Goal: Task Accomplishment & Management: Manage account settings

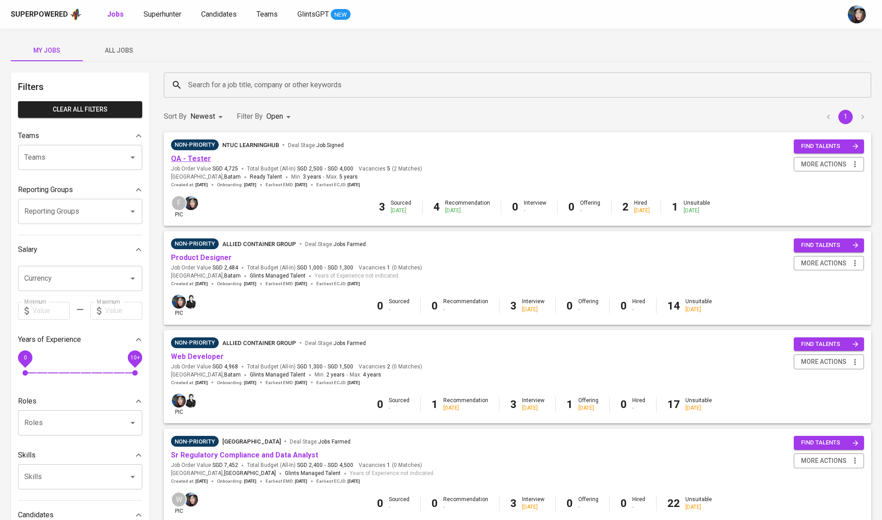
click at [203, 157] on link "QA - Tester" at bounding box center [191, 158] width 40 height 9
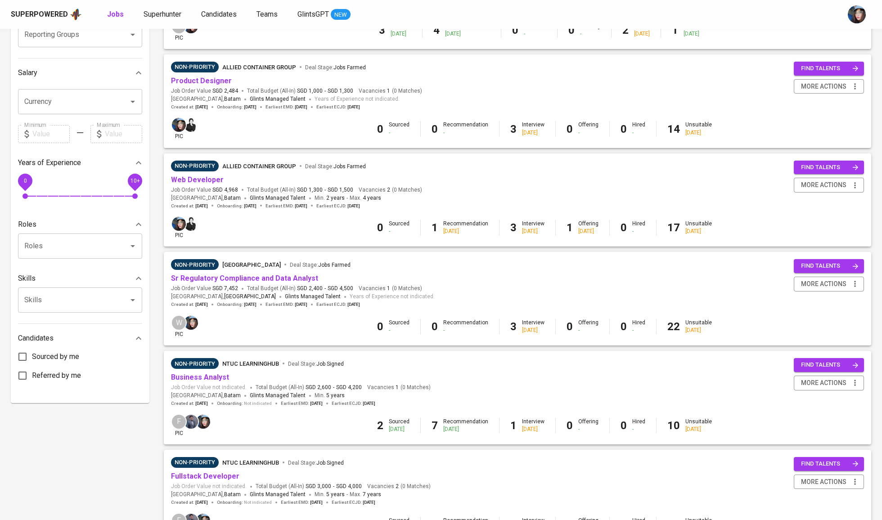
scroll to position [245, 0]
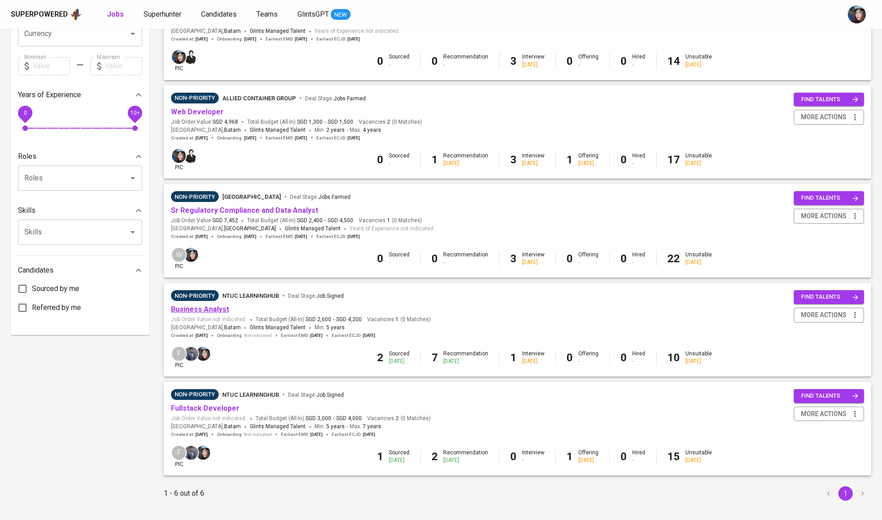
click at [215, 306] on link "Business Analyst" at bounding box center [200, 309] width 58 height 9
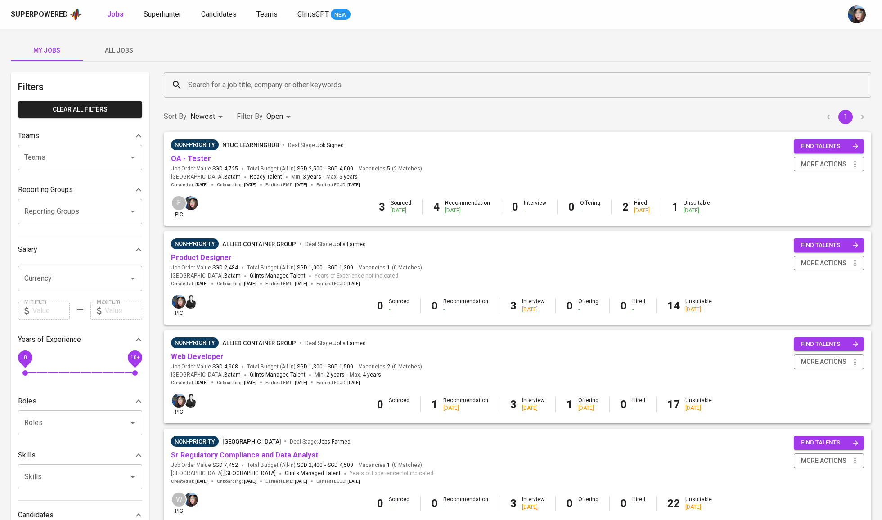
scroll to position [245, 0]
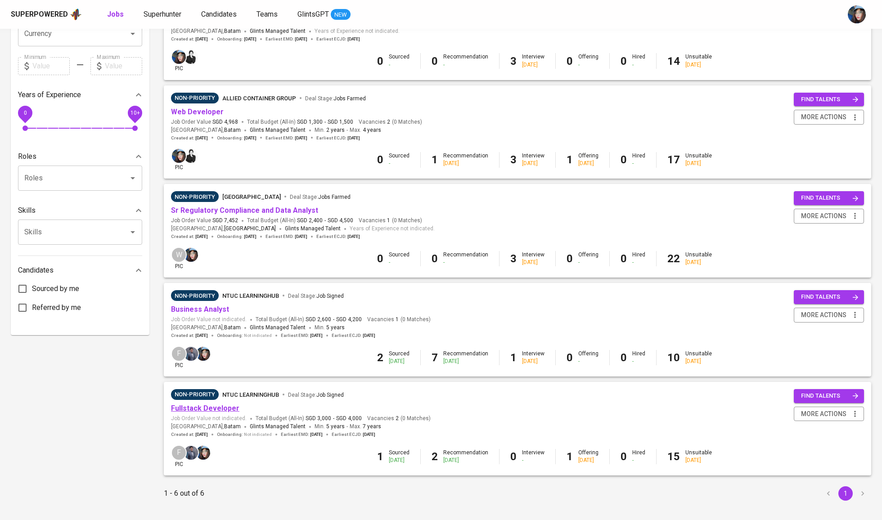
click at [225, 406] on link "Fullstack Developer" at bounding box center [205, 408] width 68 height 9
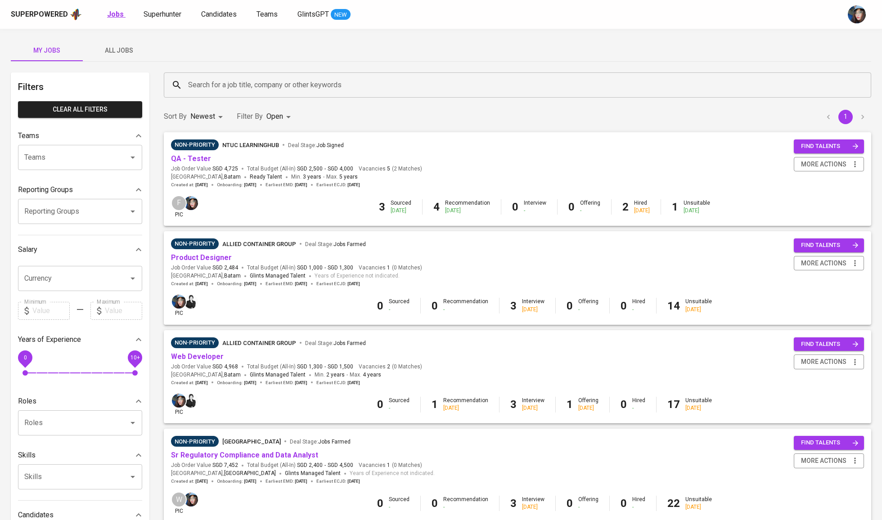
click at [121, 17] on link "Jobs" at bounding box center [116, 14] width 18 height 11
type input "OPEN"
click at [173, 12] on span "Superhunter" at bounding box center [163, 14] width 38 height 9
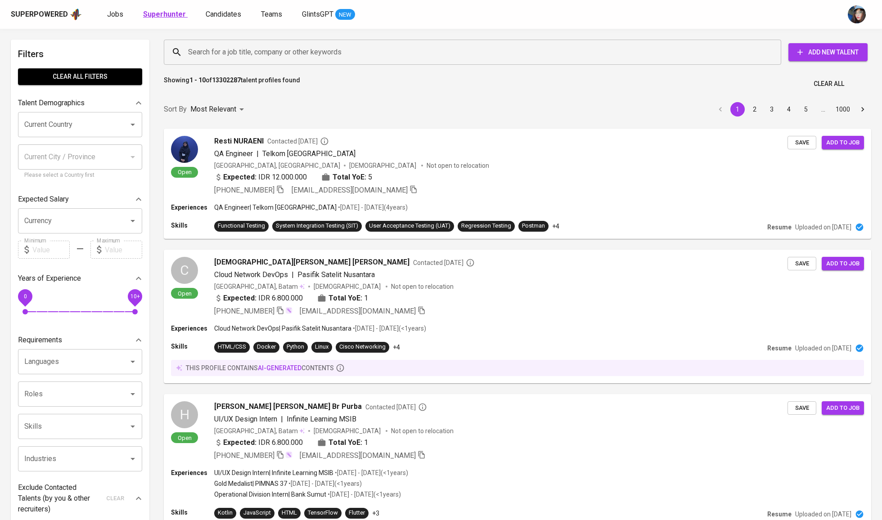
click at [151, 10] on b "Superhunter" at bounding box center [164, 14] width 43 height 9
click at [114, 13] on span "Jobs" at bounding box center [115, 14] width 16 height 9
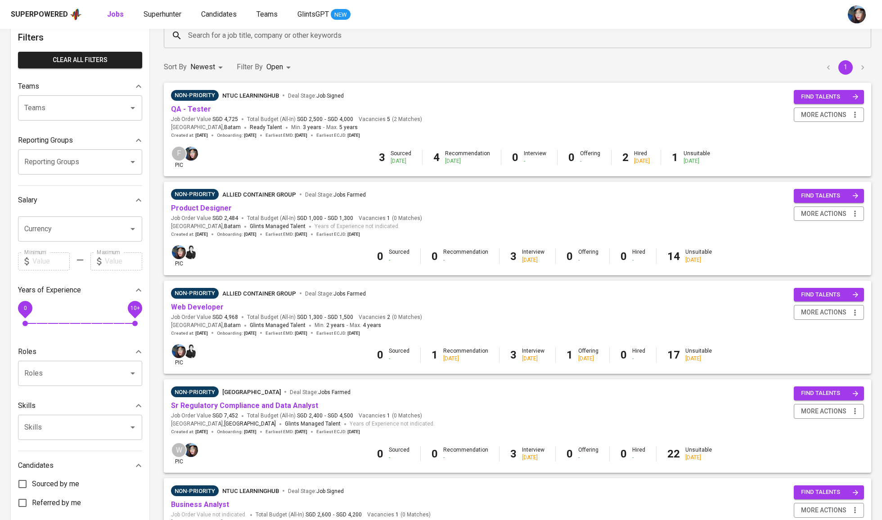
scroll to position [50, 0]
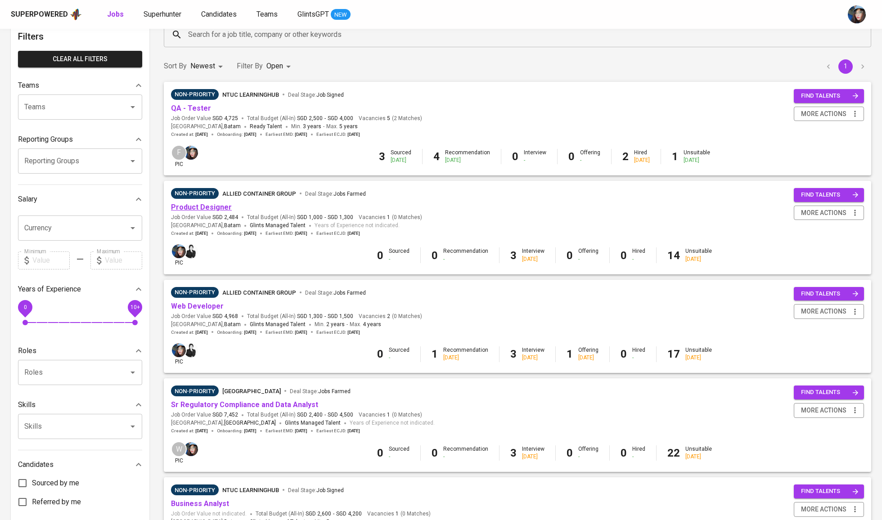
click at [216, 206] on link "Product Designer" at bounding box center [201, 207] width 61 height 9
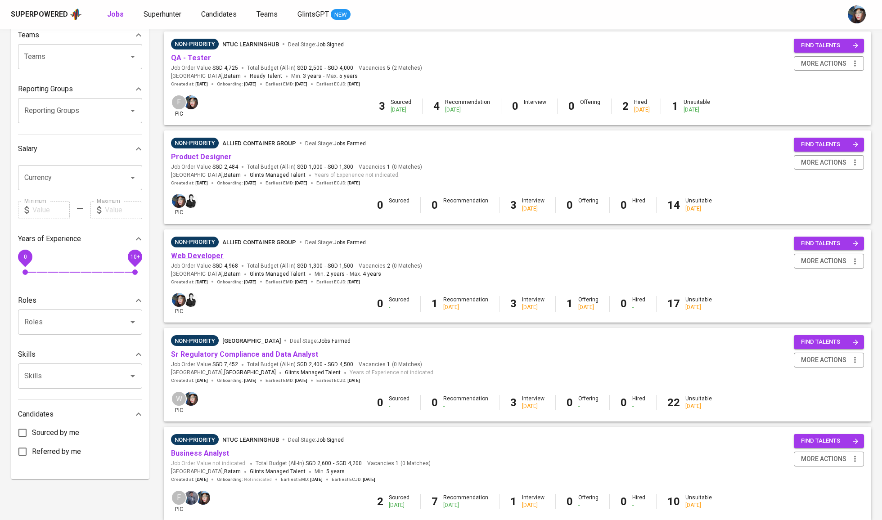
click at [207, 256] on link "Web Developer" at bounding box center [197, 256] width 53 height 9
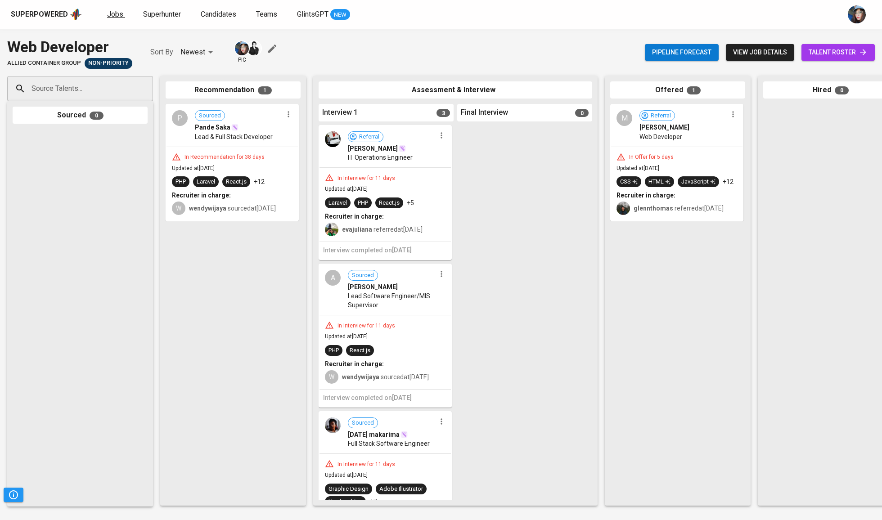
click at [123, 17] on link "Jobs" at bounding box center [116, 14] width 18 height 11
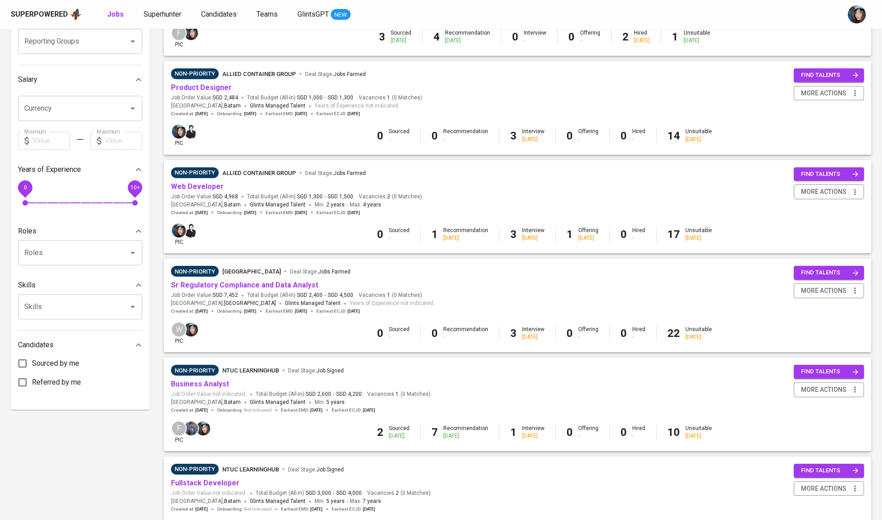
scroll to position [182, 0]
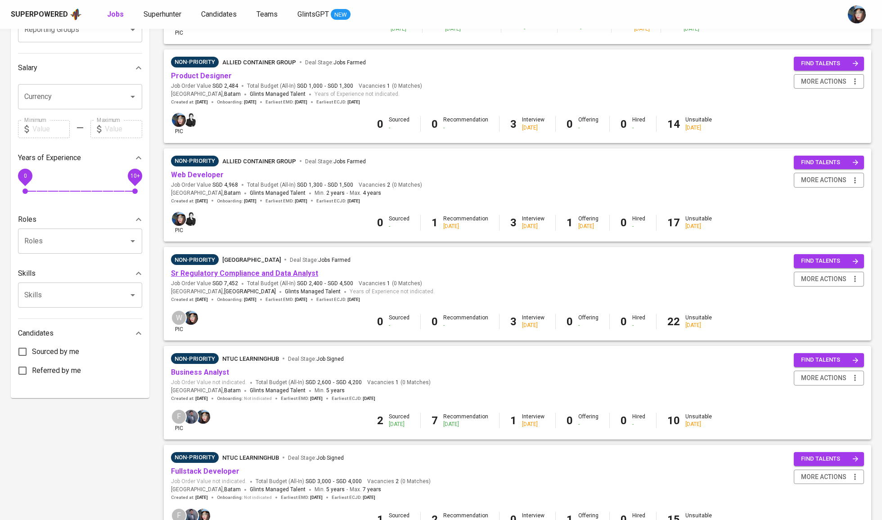
click at [282, 274] on link "Sr Regulatory Compliance and Data Analyst" at bounding box center [244, 273] width 147 height 9
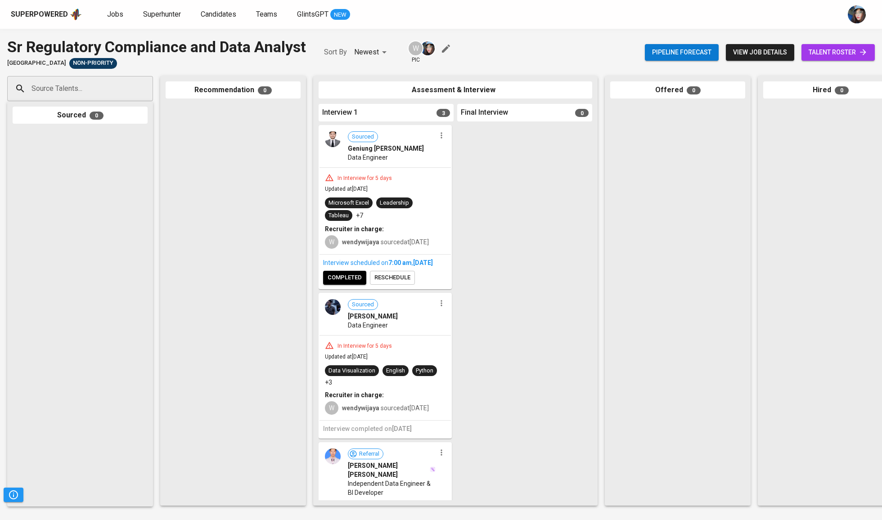
click at [443, 49] on icon "button" at bounding box center [445, 48] width 11 height 11
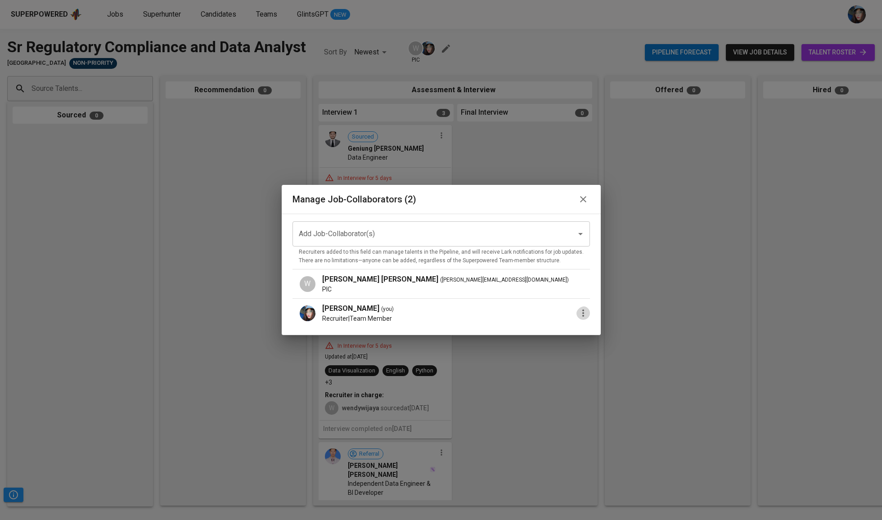
click at [582, 311] on icon "button" at bounding box center [583, 313] width 2 height 7
click at [620, 332] on span "Remove Collaborator" at bounding box center [628, 333] width 66 height 11
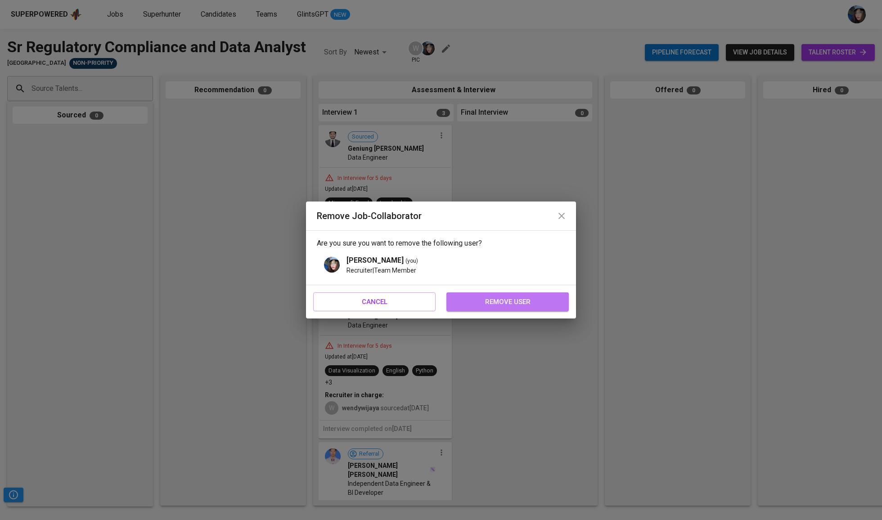
click at [535, 305] on span "remove user" at bounding box center [507, 302] width 103 height 12
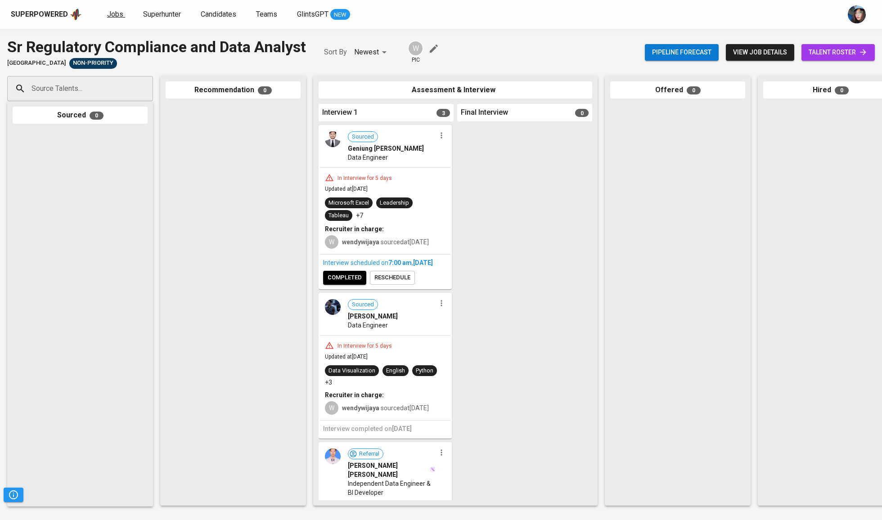
click at [116, 17] on span "Jobs" at bounding box center [115, 14] width 16 height 9
